Goal: Information Seeking & Learning: Learn about a topic

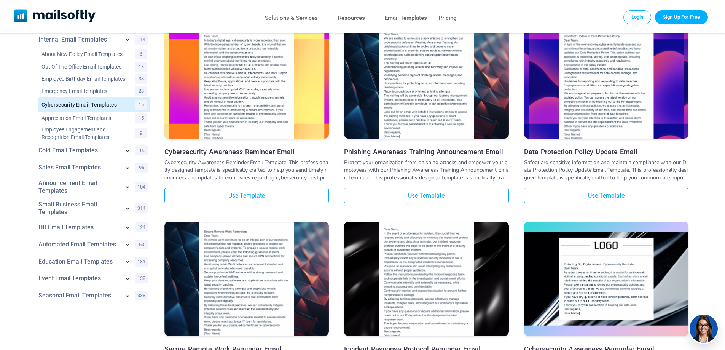
scroll to position [76, 0]
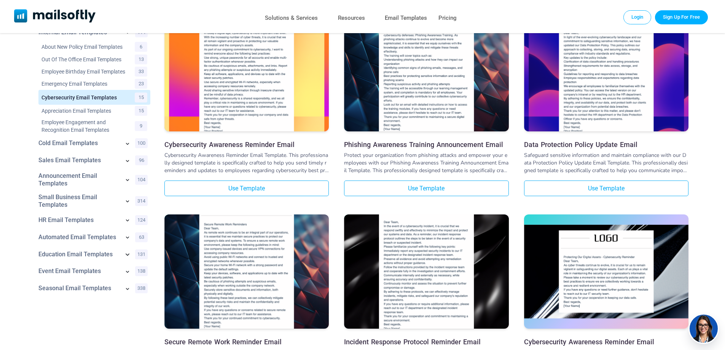
click at [126, 259] on icon at bounding box center [127, 254] width 9 height 9
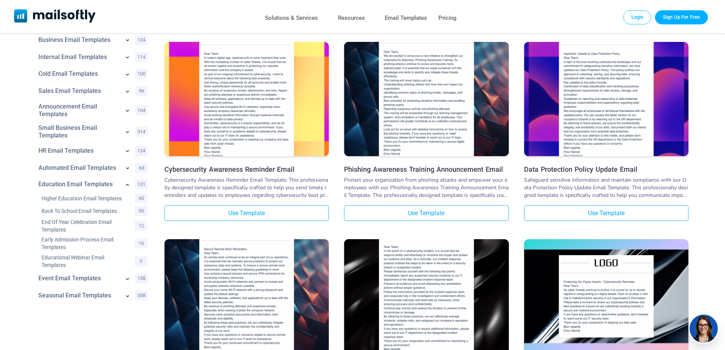
scroll to position [114, 0]
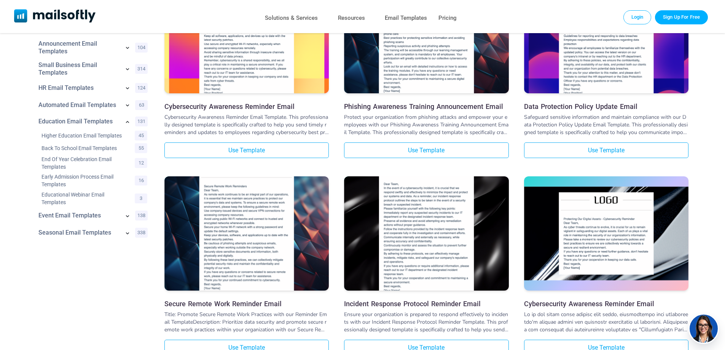
click at [123, 219] on div "Event Email Templates 138" at bounding box center [91, 215] width 118 height 17
click at [117, 219] on link "Event Email Templates" at bounding box center [78, 216] width 81 height 8
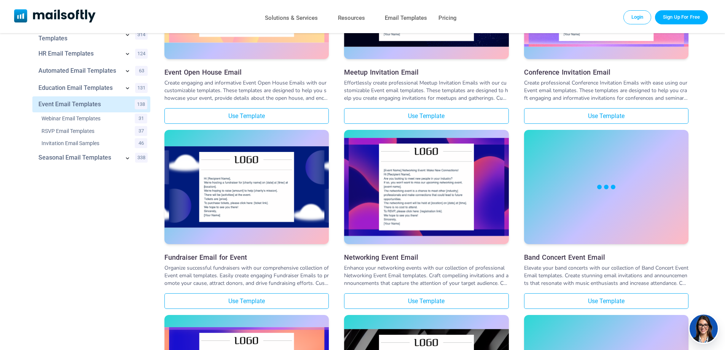
scroll to position [152, 0]
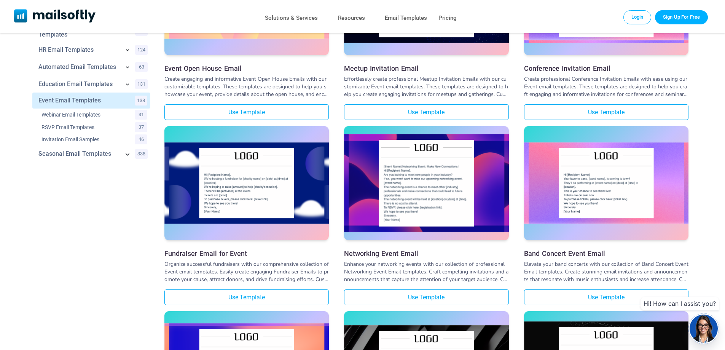
click at [124, 158] on icon at bounding box center [127, 153] width 9 height 9
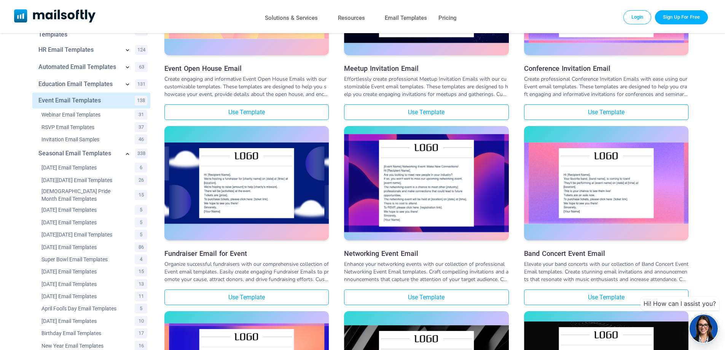
scroll to position [0, 0]
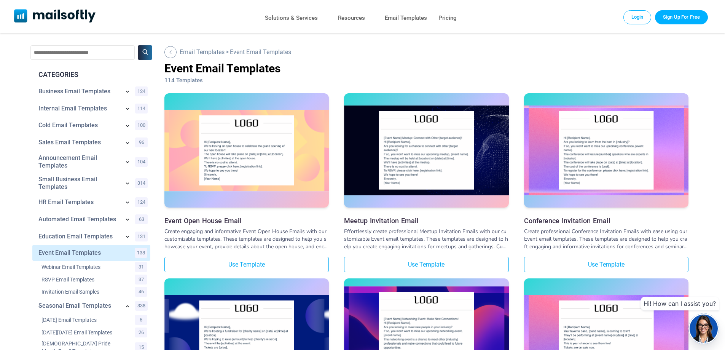
click at [126, 92] on icon at bounding box center [128, 92] width 8 height 8
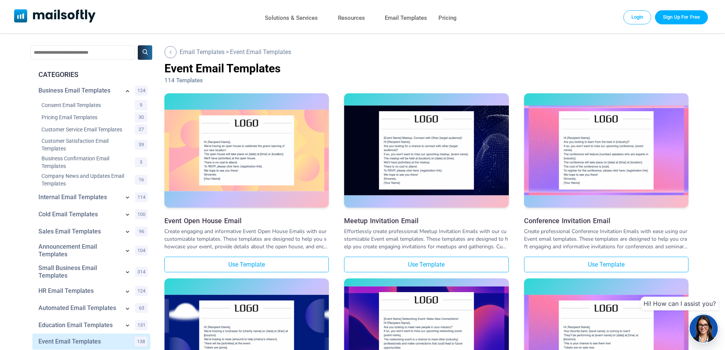
click at [124, 196] on icon at bounding box center [128, 197] width 8 height 8
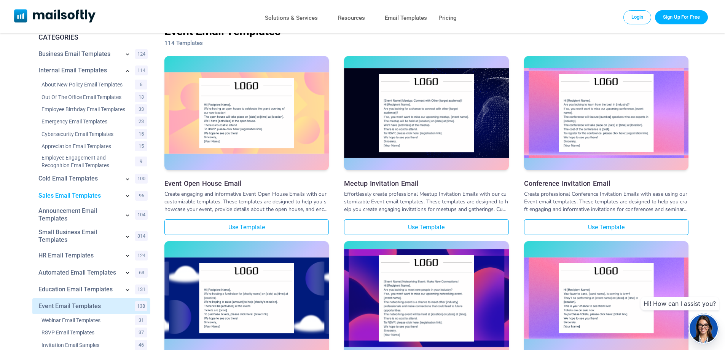
scroll to position [38, 0]
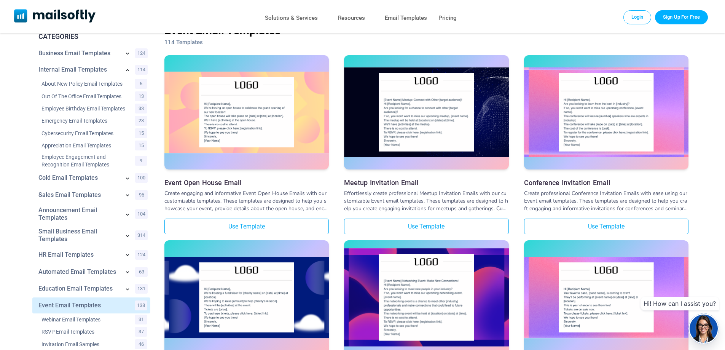
click at [125, 182] on icon at bounding box center [128, 178] width 8 height 8
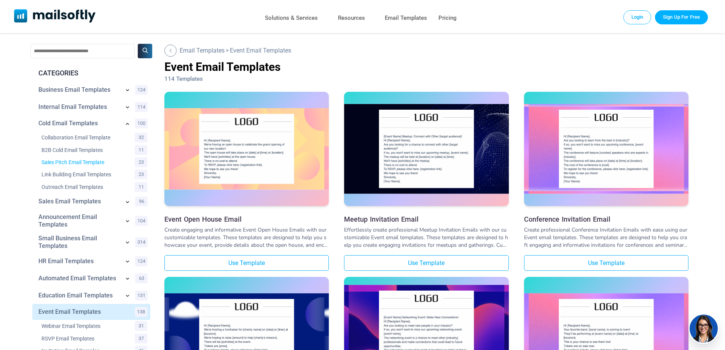
scroll to position [0, 0]
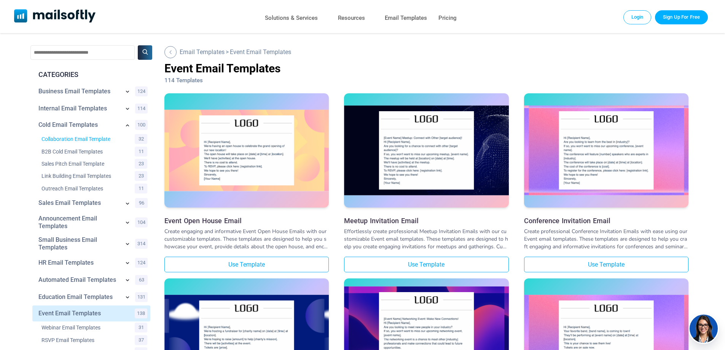
click at [68, 140] on link "Collaboration Email Template" at bounding box center [83, 139] width 84 height 8
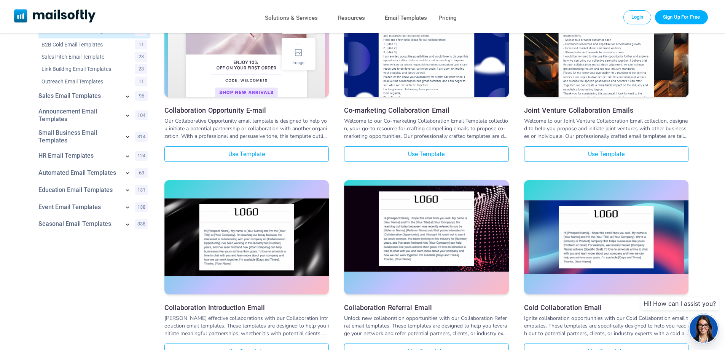
scroll to position [190, 0]
